Goal: Task Accomplishment & Management: Manage account settings

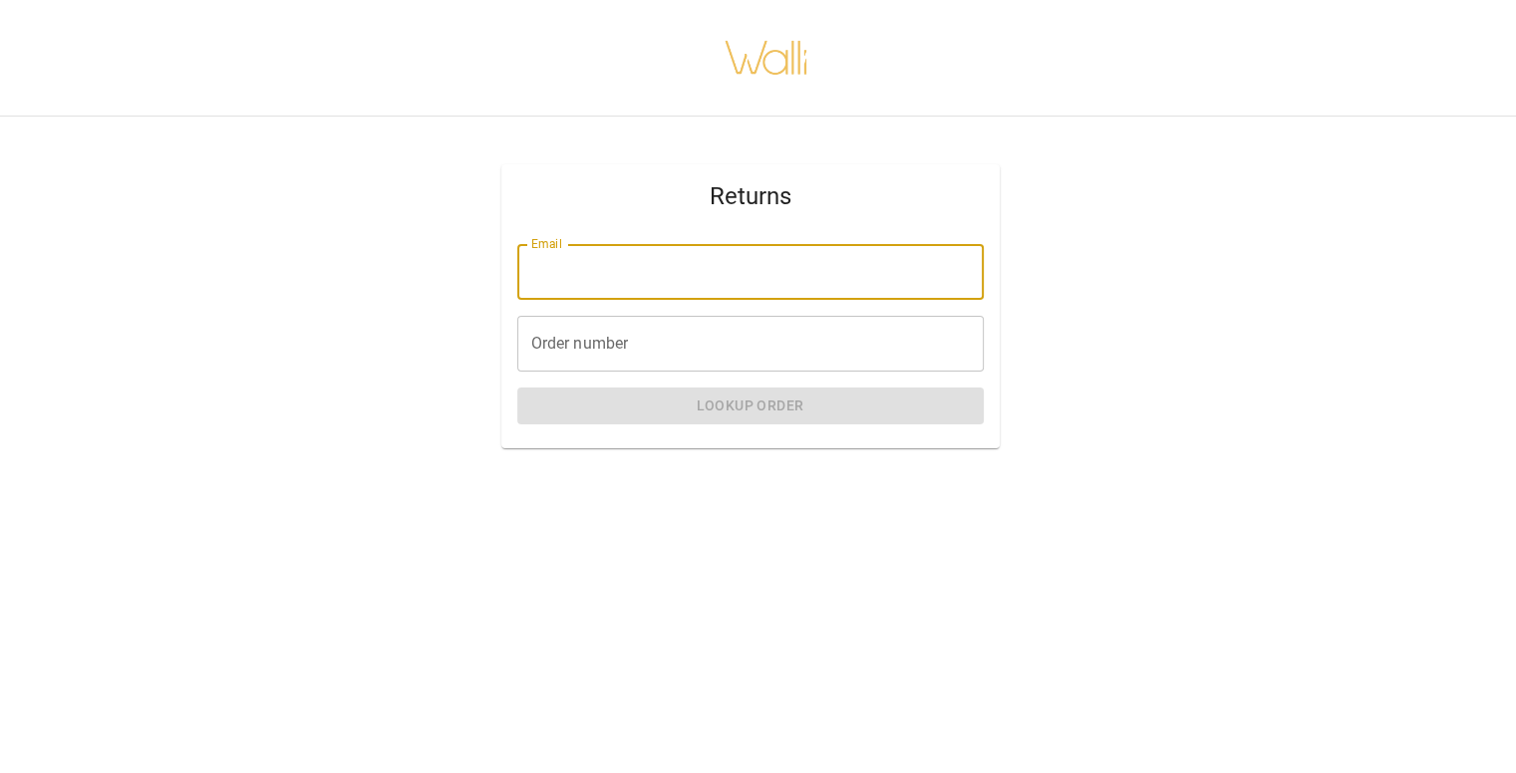
click at [672, 275] on input "Email" at bounding box center [750, 272] width 466 height 56
type input "**********"
click at [628, 365] on input "Order number" at bounding box center [750, 344] width 466 height 56
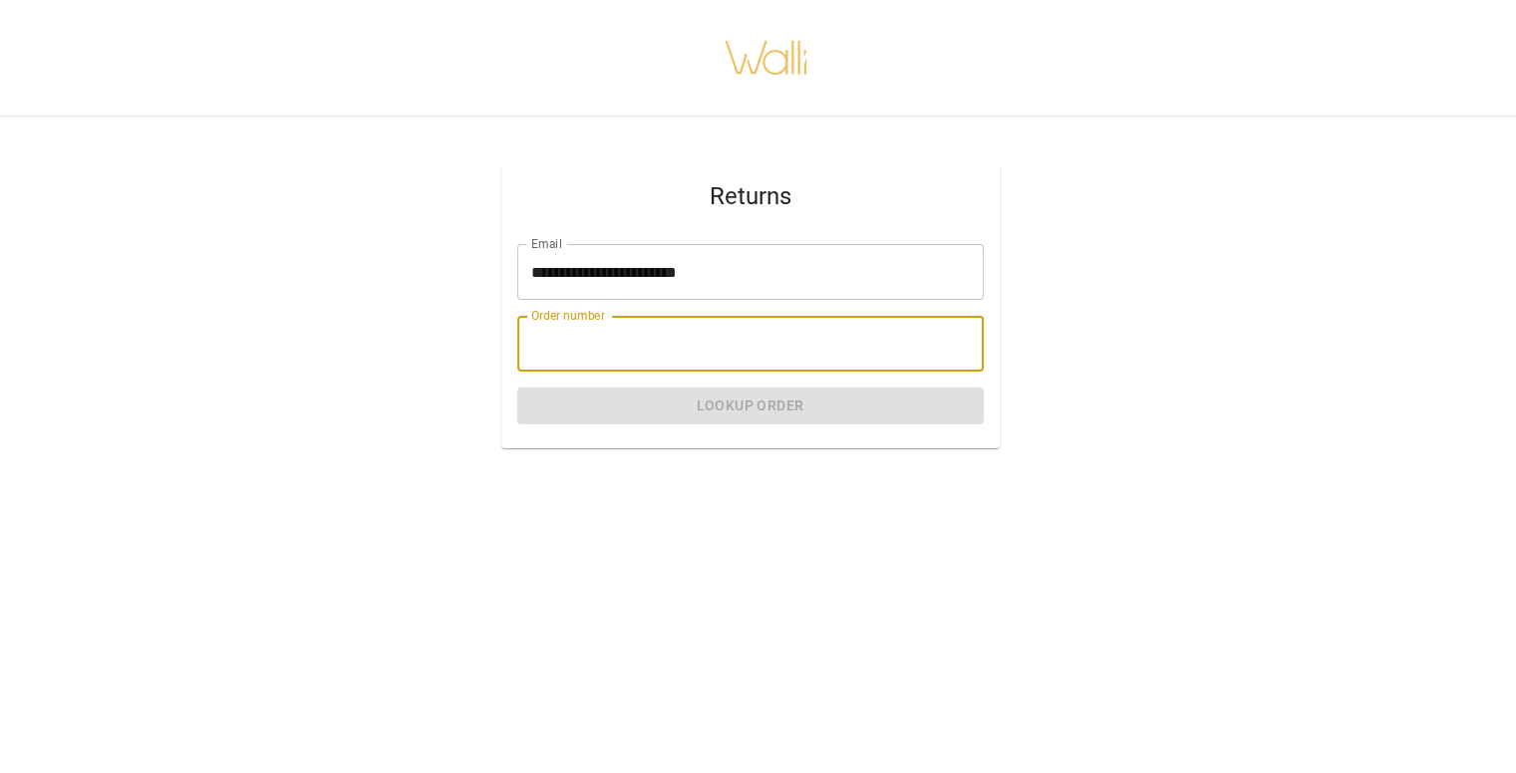
type input "*******"
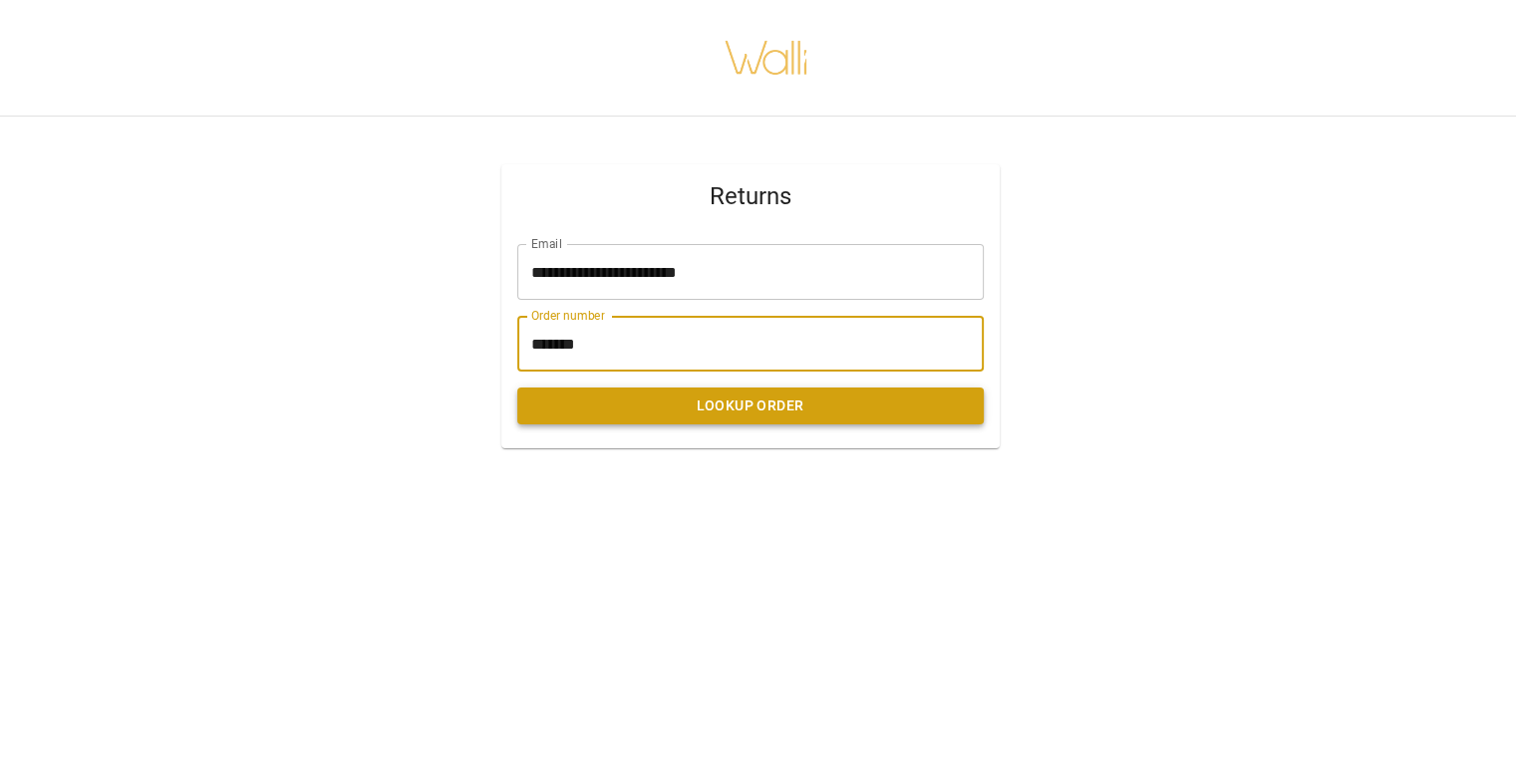
click at [664, 400] on button "Lookup Order" at bounding box center [750, 406] width 466 height 37
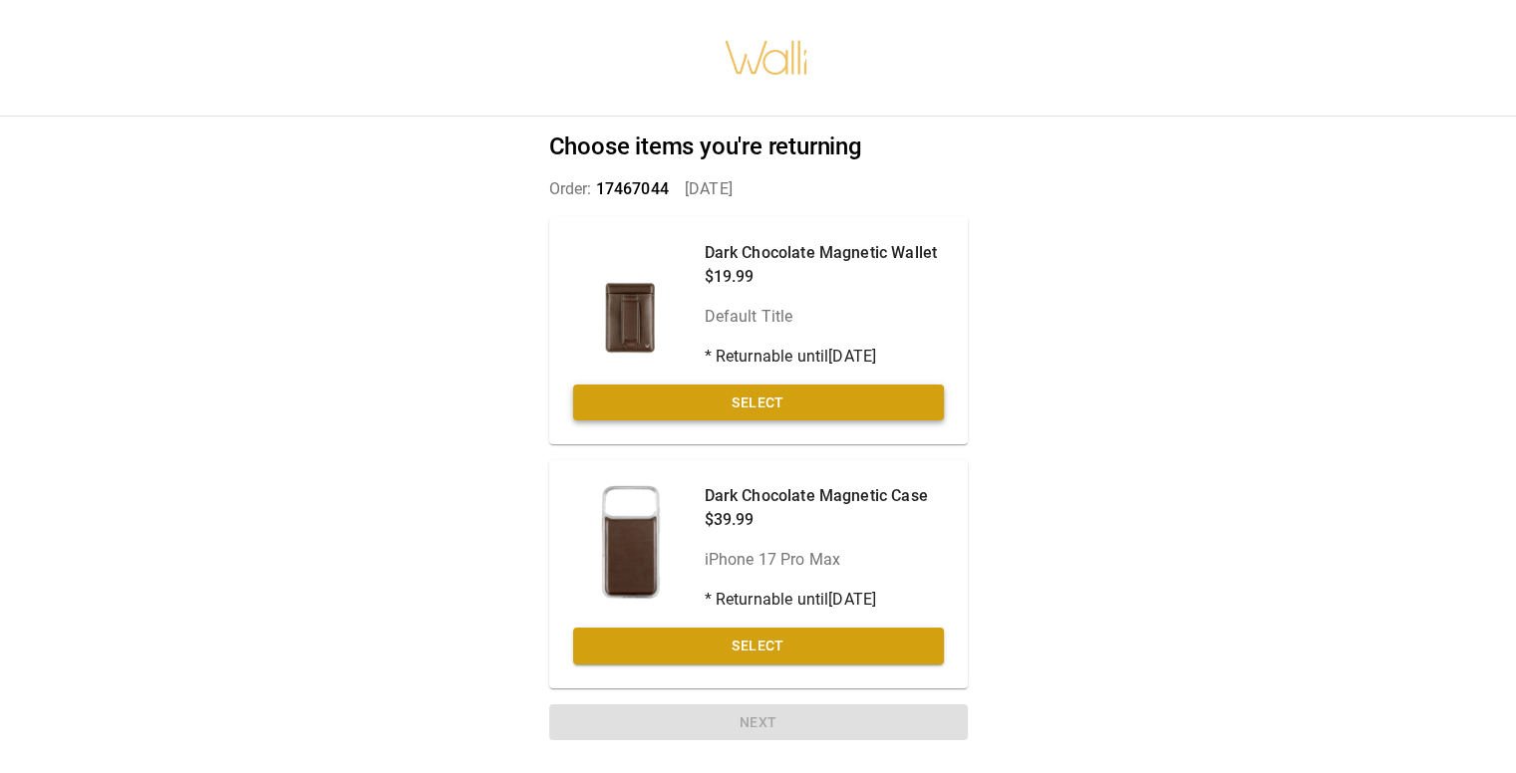
click at [753, 402] on button "Select" at bounding box center [758, 403] width 371 height 37
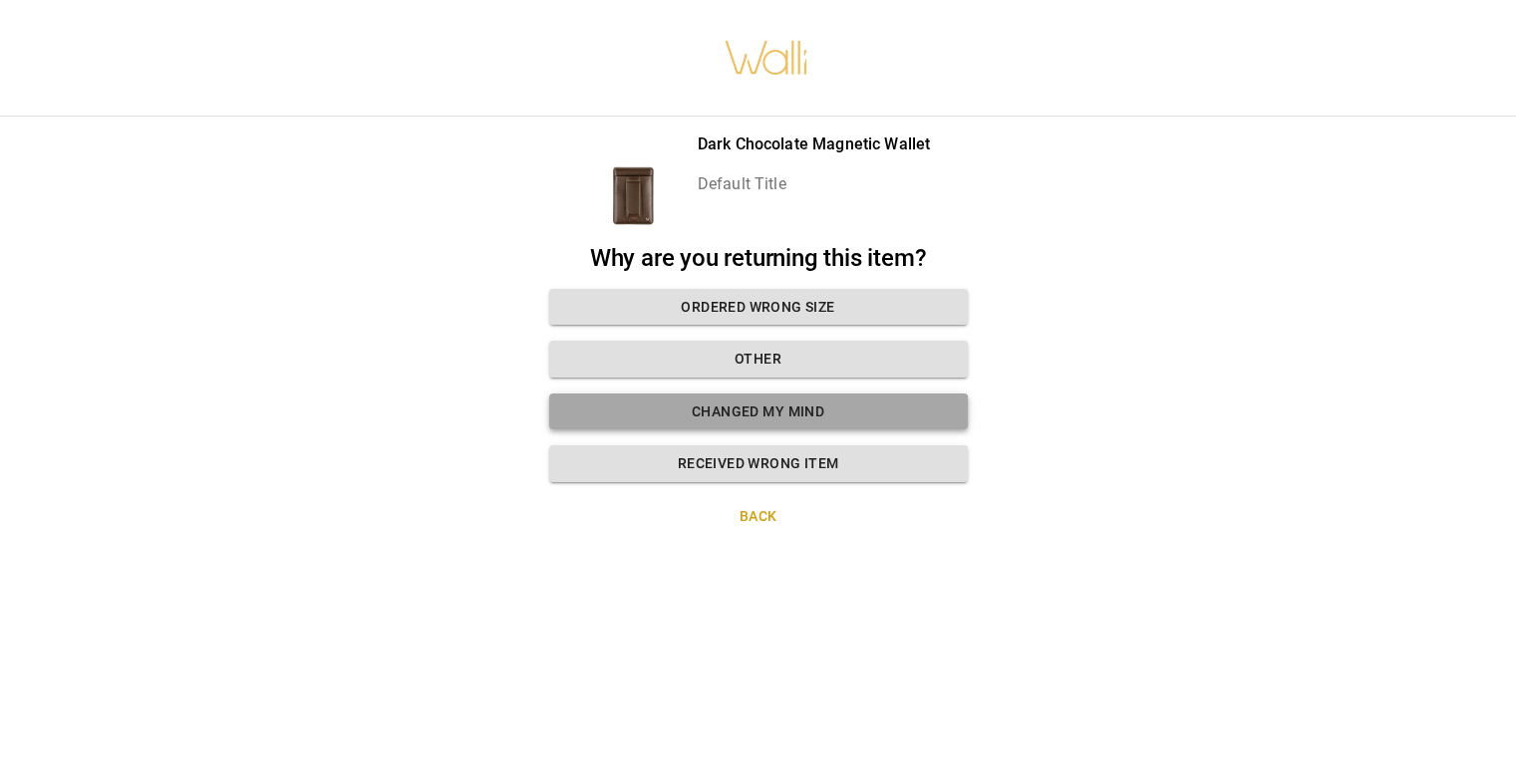
click at [758, 408] on button "Changed my mind" at bounding box center [758, 412] width 419 height 37
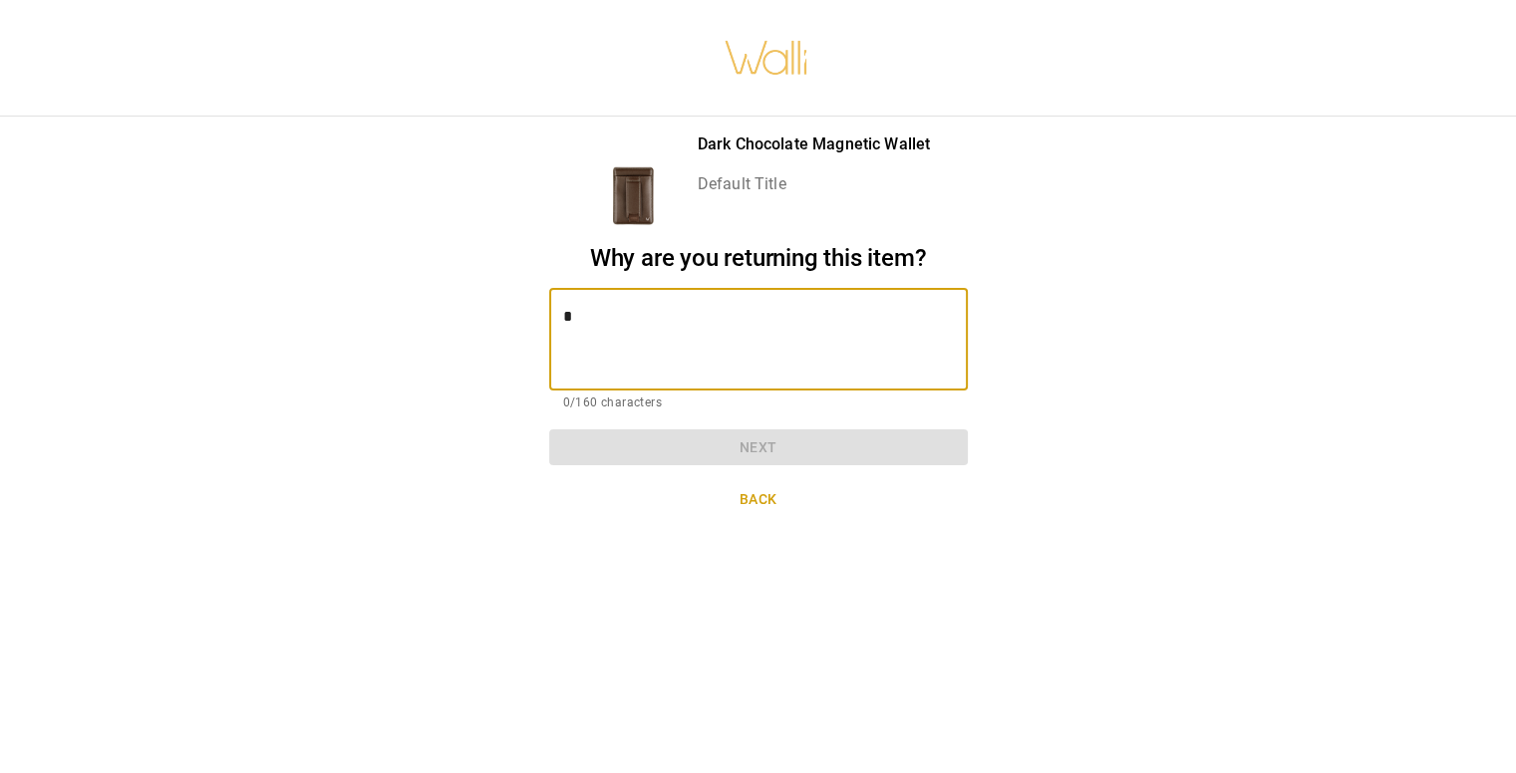
type textarea "*"
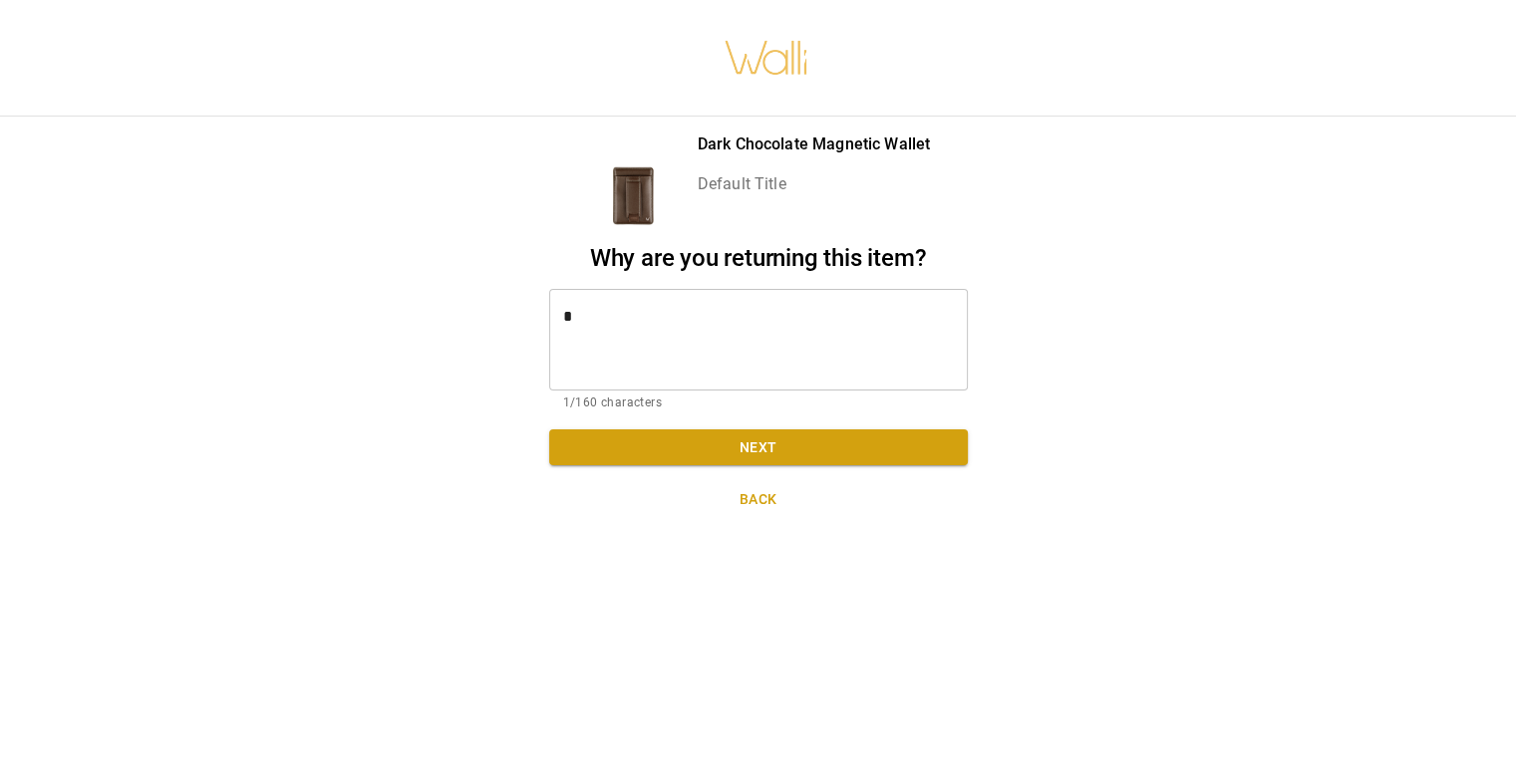
click at [598, 351] on textarea "*" at bounding box center [758, 339] width 391 height 69
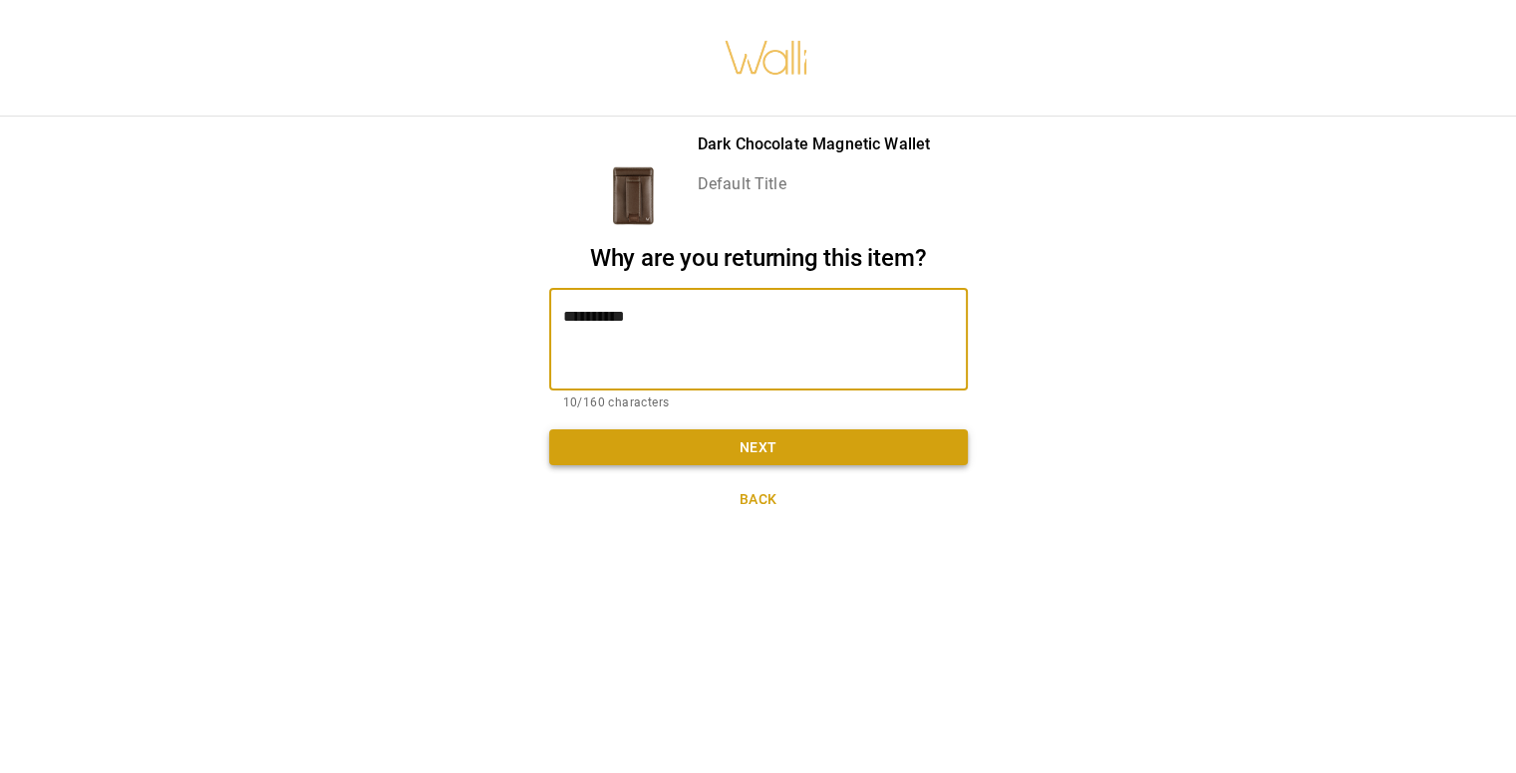
type textarea "*********"
click at [671, 456] on button "Next" at bounding box center [758, 447] width 419 height 37
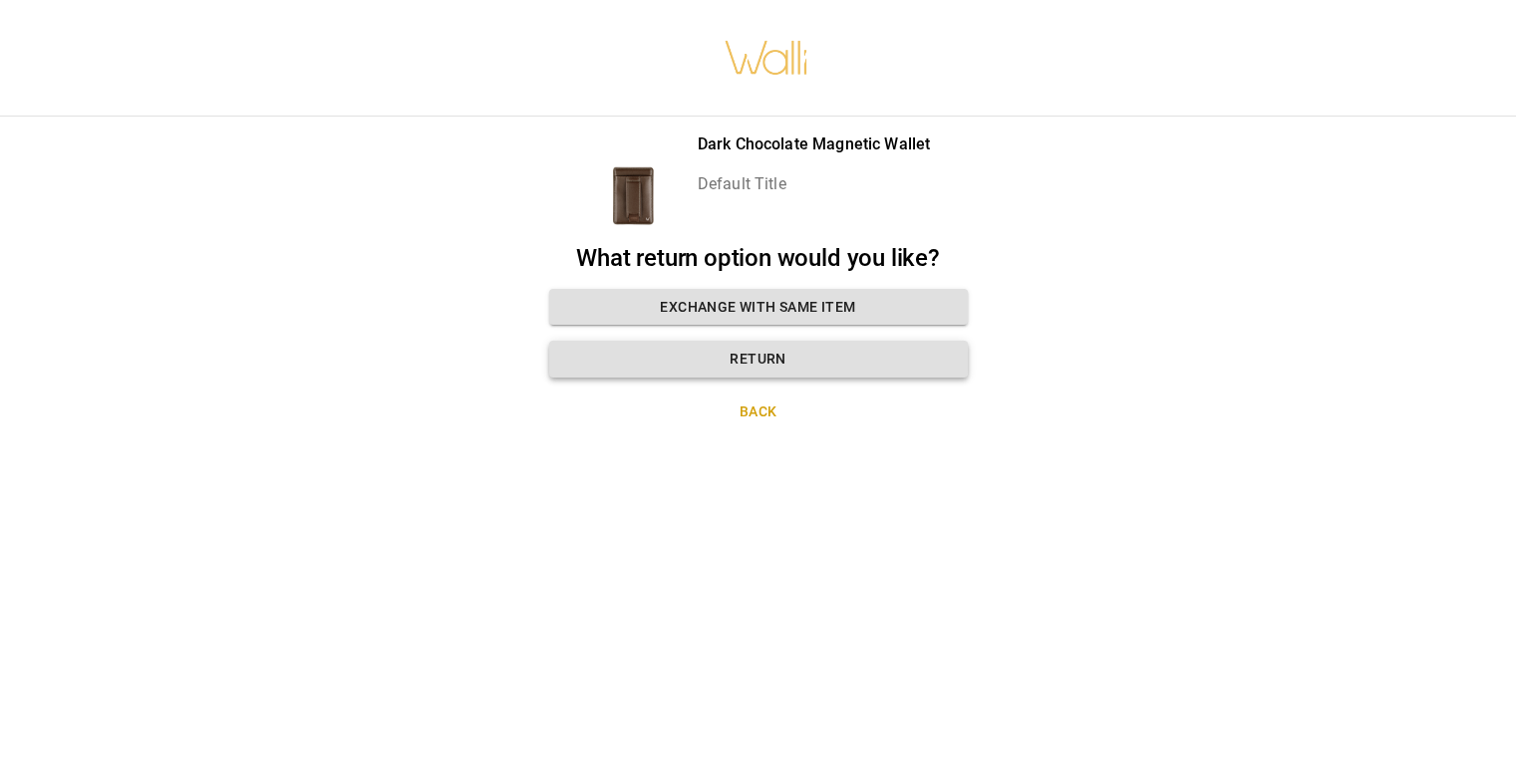
click at [749, 366] on button "Return" at bounding box center [758, 359] width 419 height 37
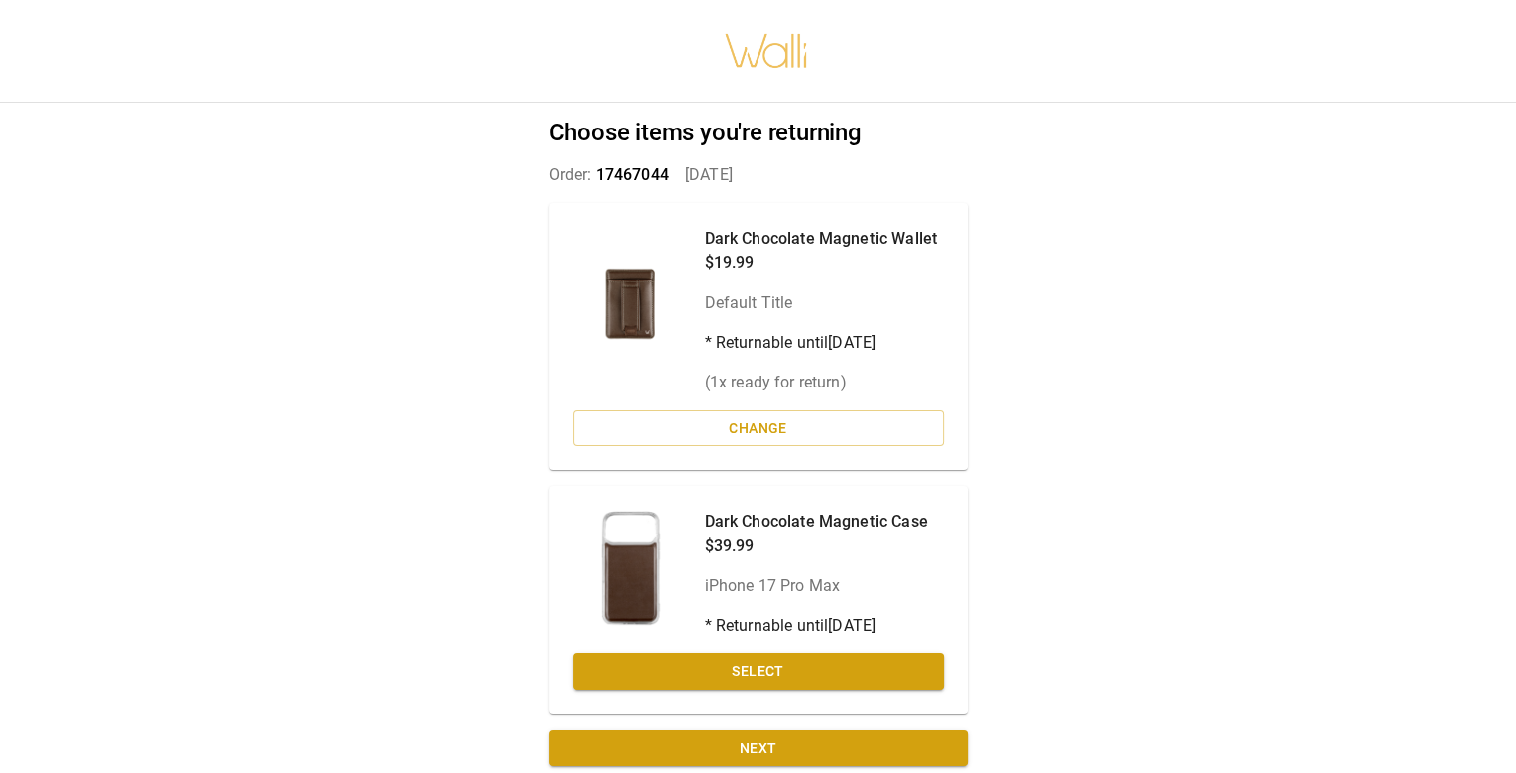
scroll to position [16, 0]
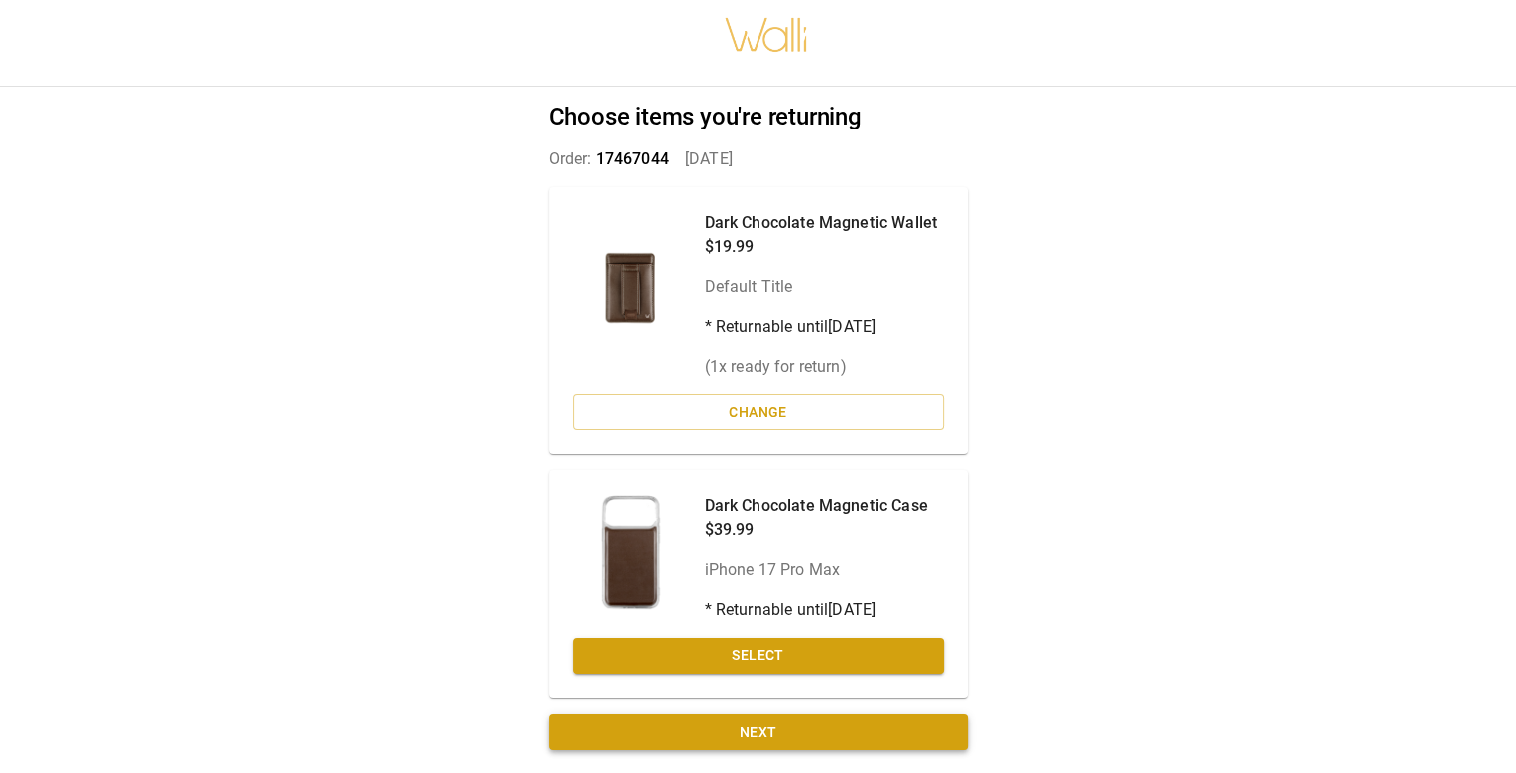
click at [781, 724] on button "Next" at bounding box center [758, 732] width 419 height 37
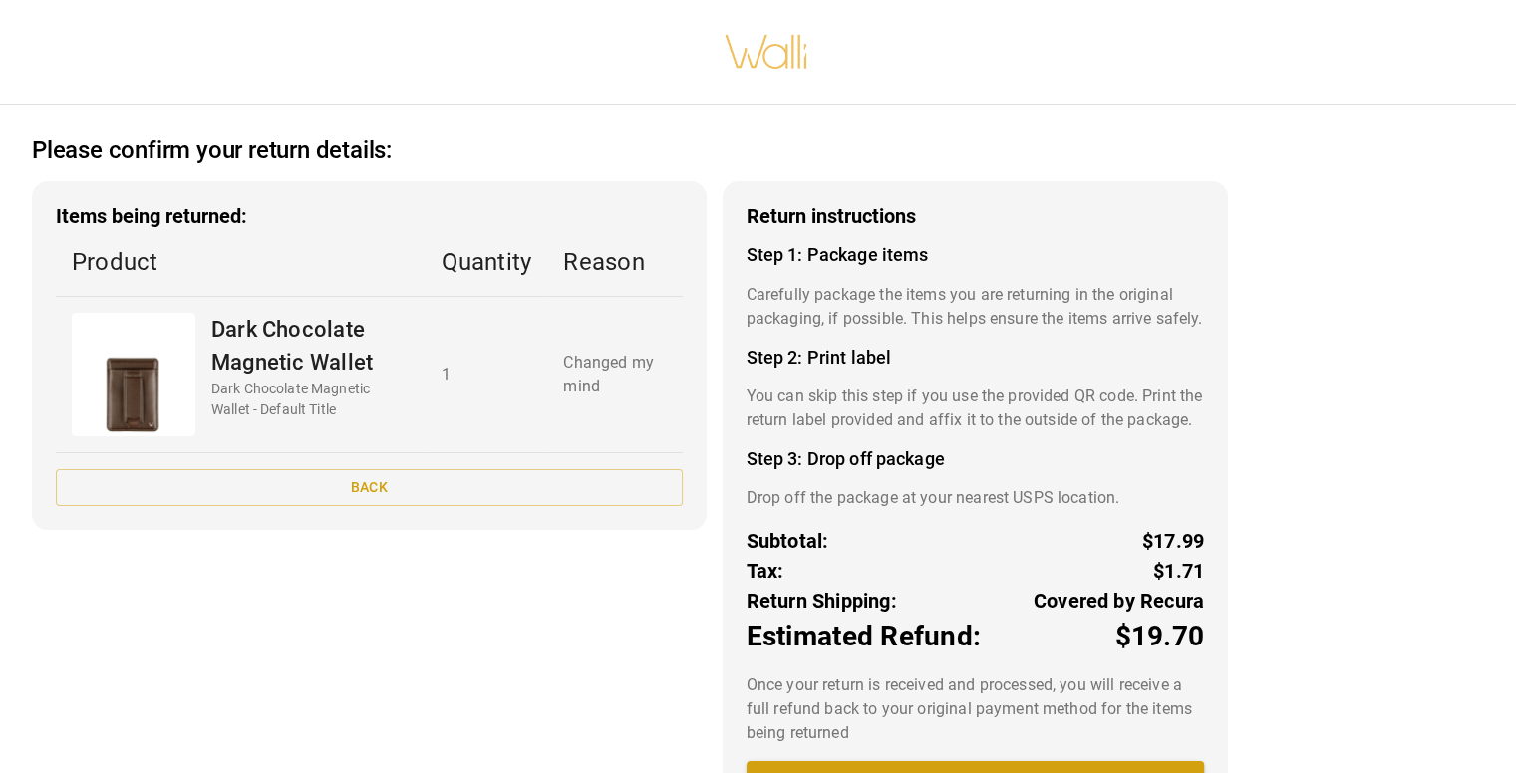
scroll to position [110, 0]
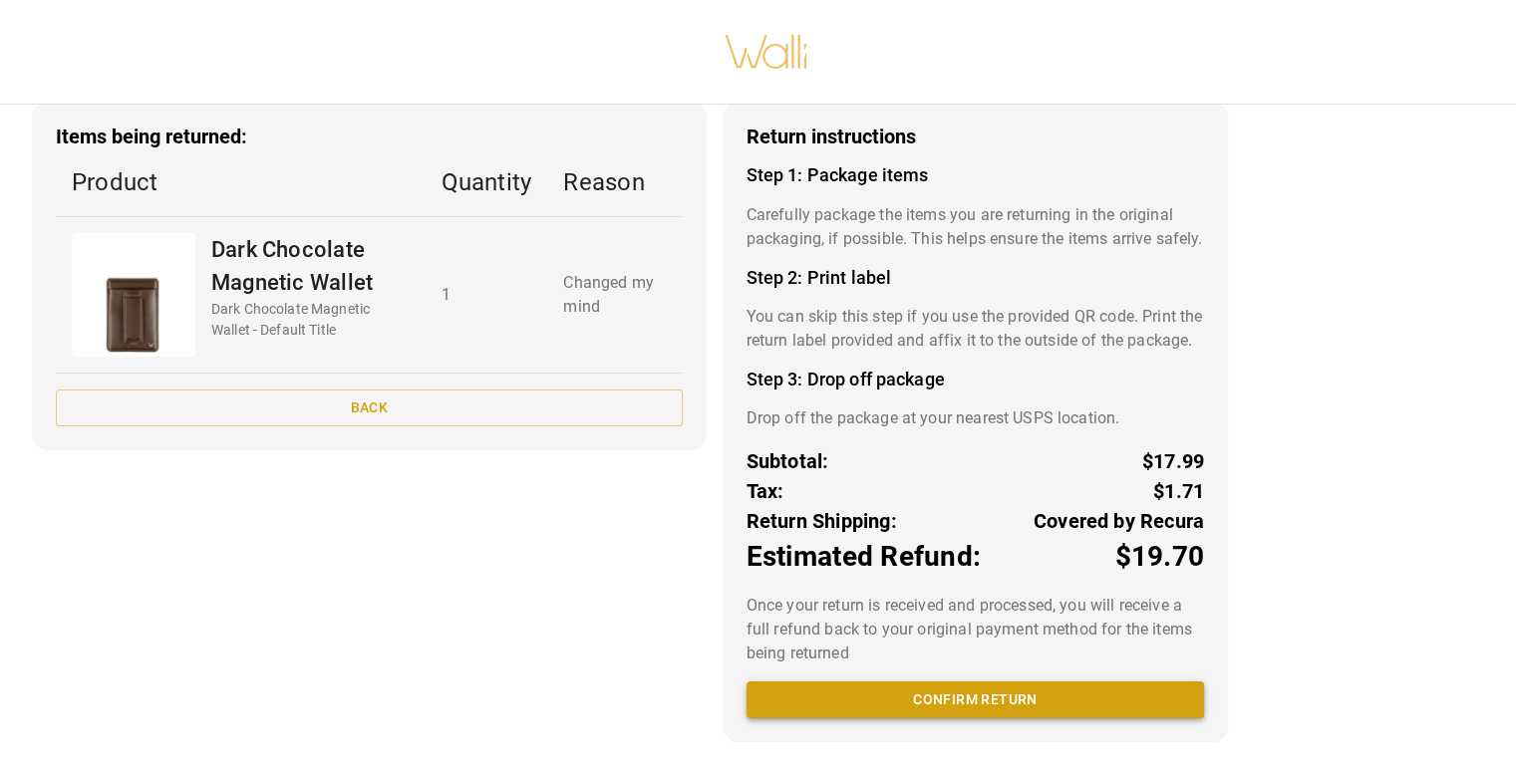
click at [968, 703] on button "Confirm return" at bounding box center [974, 700] width 457 height 37
